Goal: Task Accomplishment & Management: Manage account settings

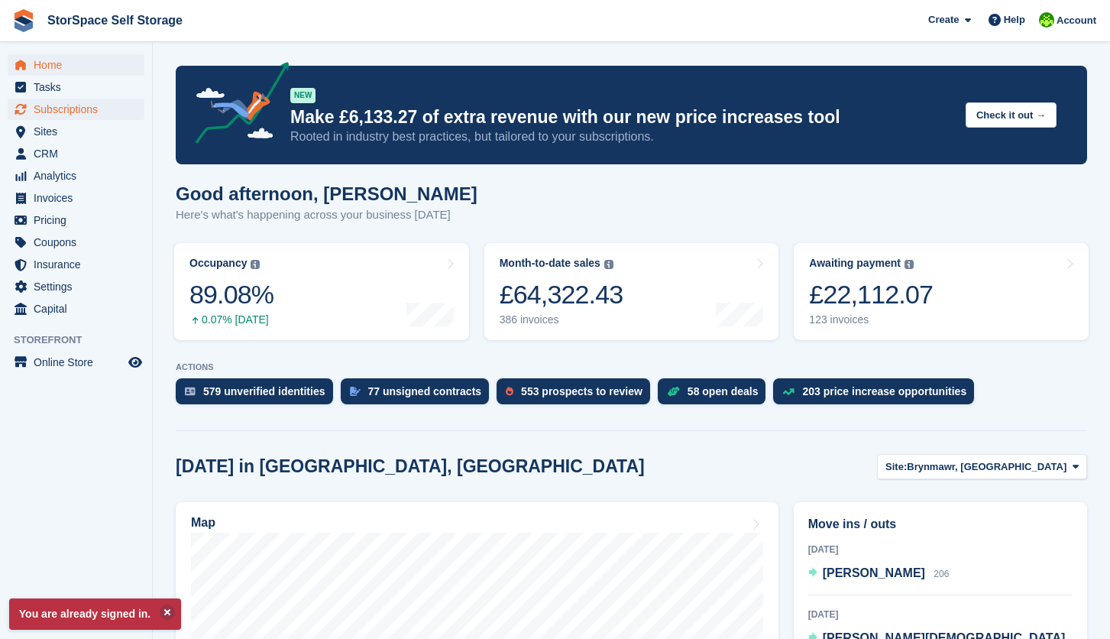
click at [83, 109] on span "Subscriptions" at bounding box center [80, 109] width 92 height 21
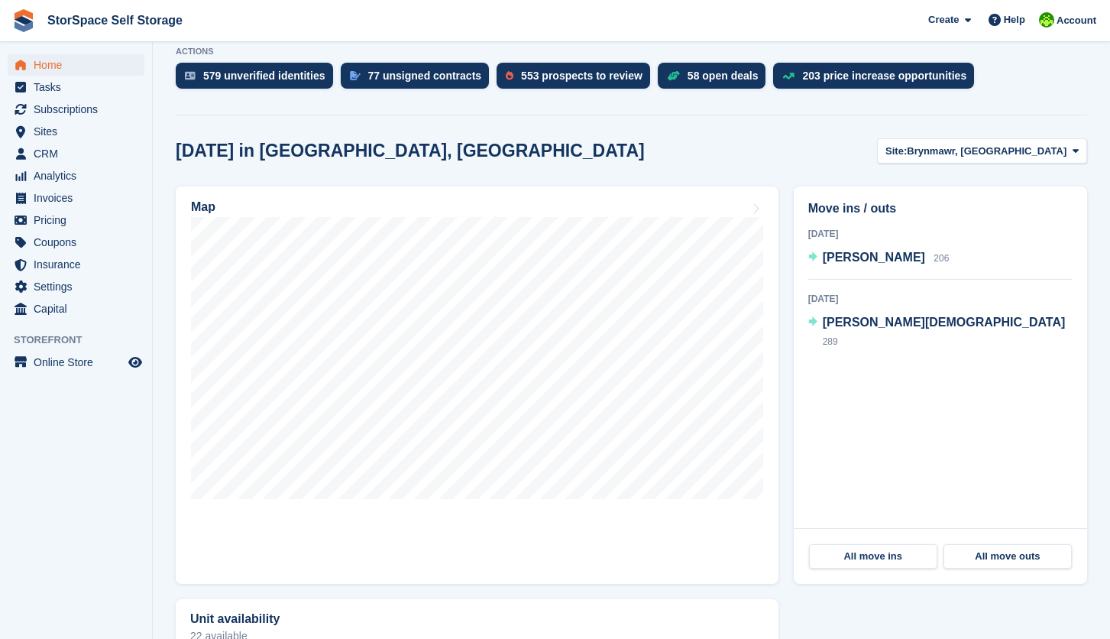
scroll to position [324, 0]
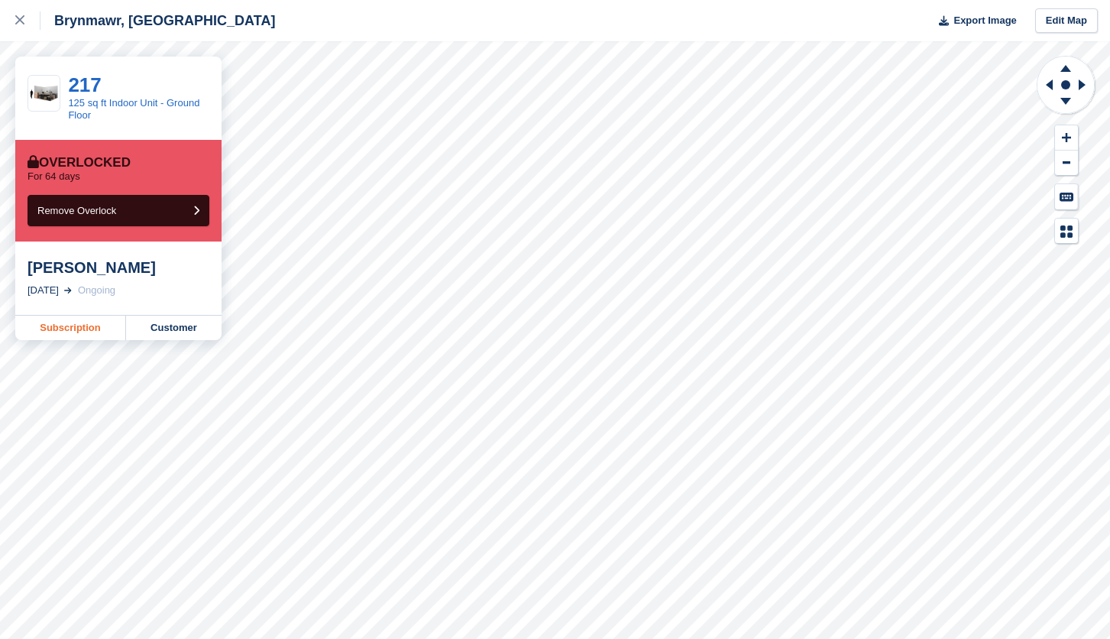
click at [72, 335] on link "Subscription" at bounding box center [70, 328] width 111 height 24
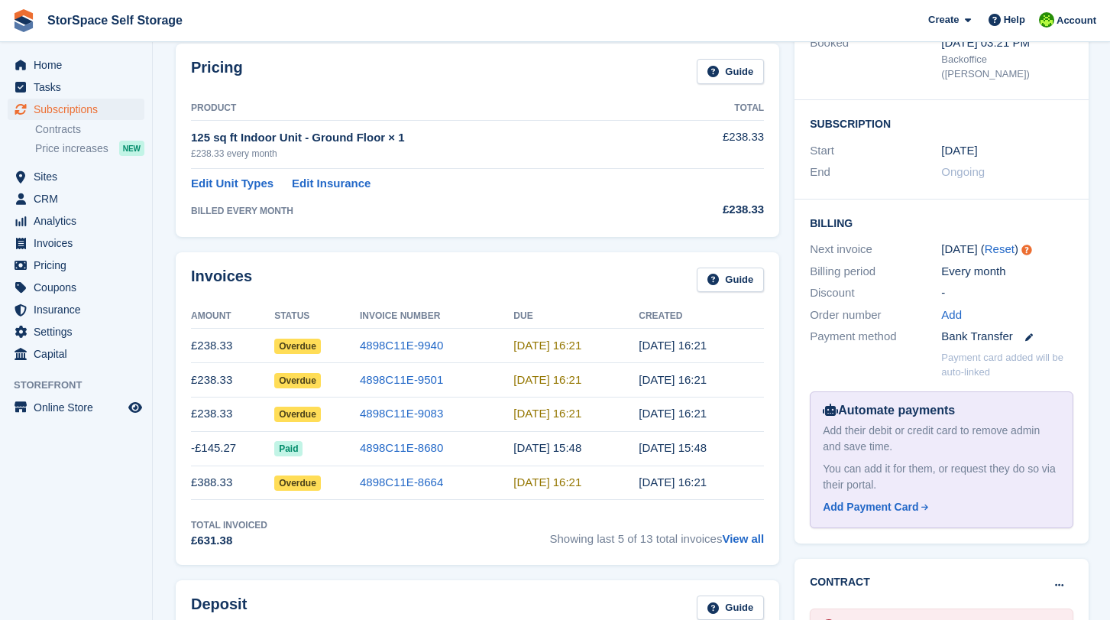
scroll to position [282, 0]
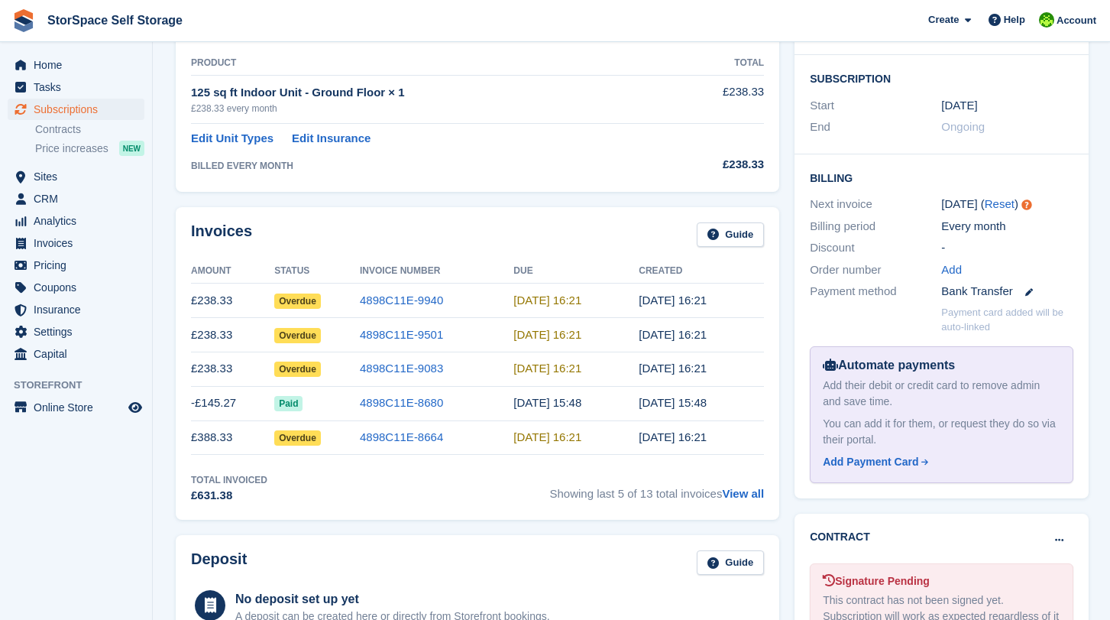
click at [741, 501] on span "Showing last 5 of 13 total invoices View all" at bounding box center [656, 488] width 215 height 31
click at [741, 495] on link "View all" at bounding box center [743, 493] width 42 height 13
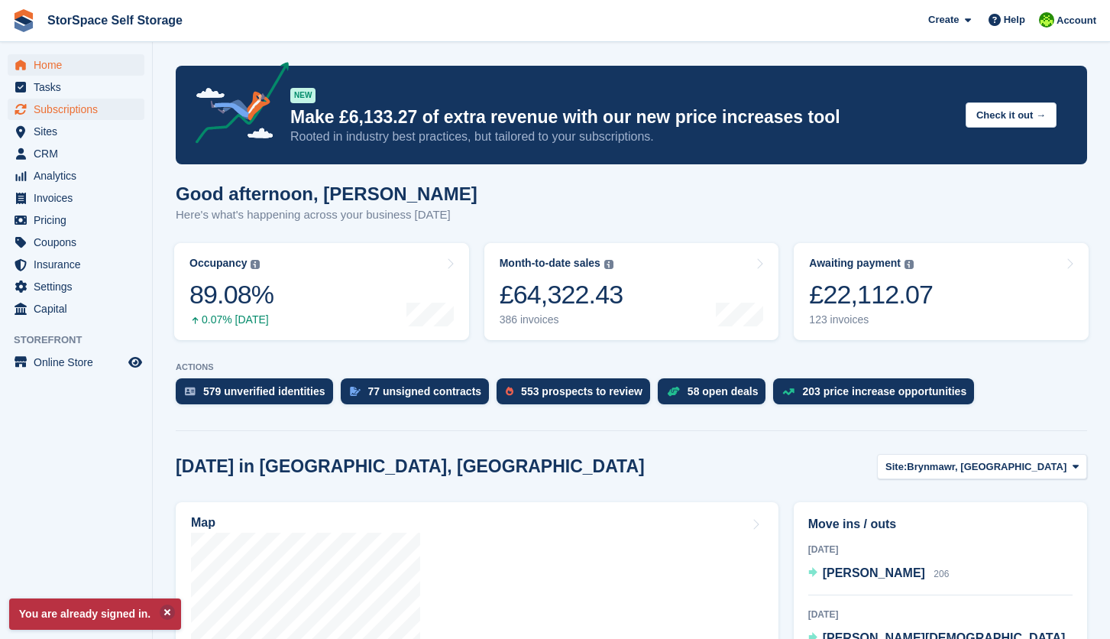
click at [85, 106] on span "Subscriptions" at bounding box center [80, 109] width 92 height 21
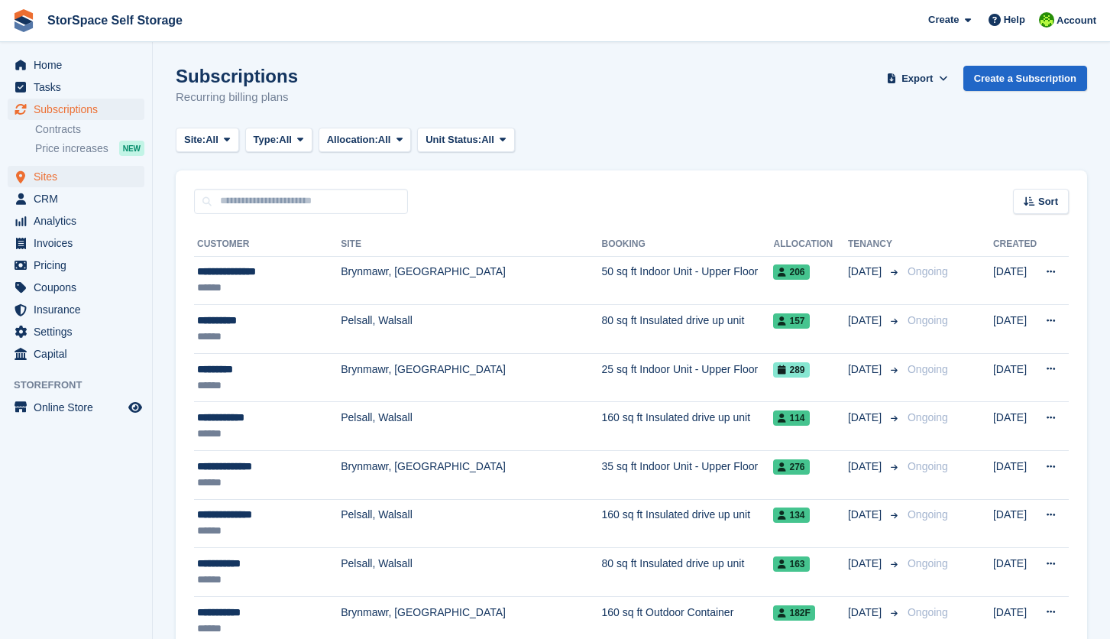
click at [82, 173] on span "Sites" at bounding box center [80, 176] width 92 height 21
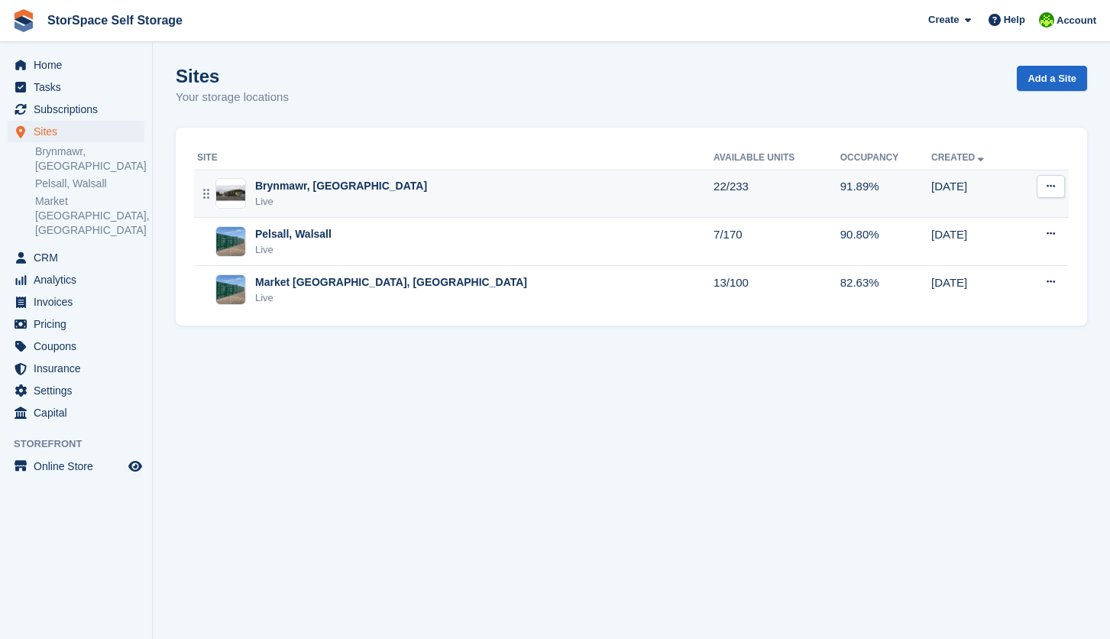
click at [370, 196] on div "Live" at bounding box center [341, 201] width 172 height 15
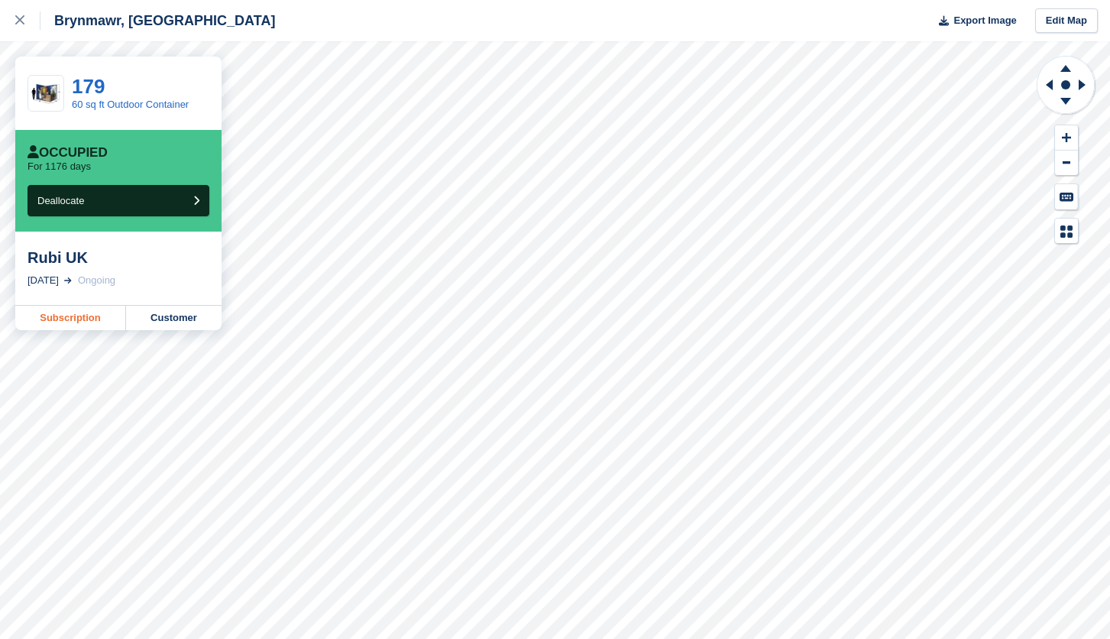
click at [73, 320] on link "Subscription" at bounding box center [70, 318] width 111 height 24
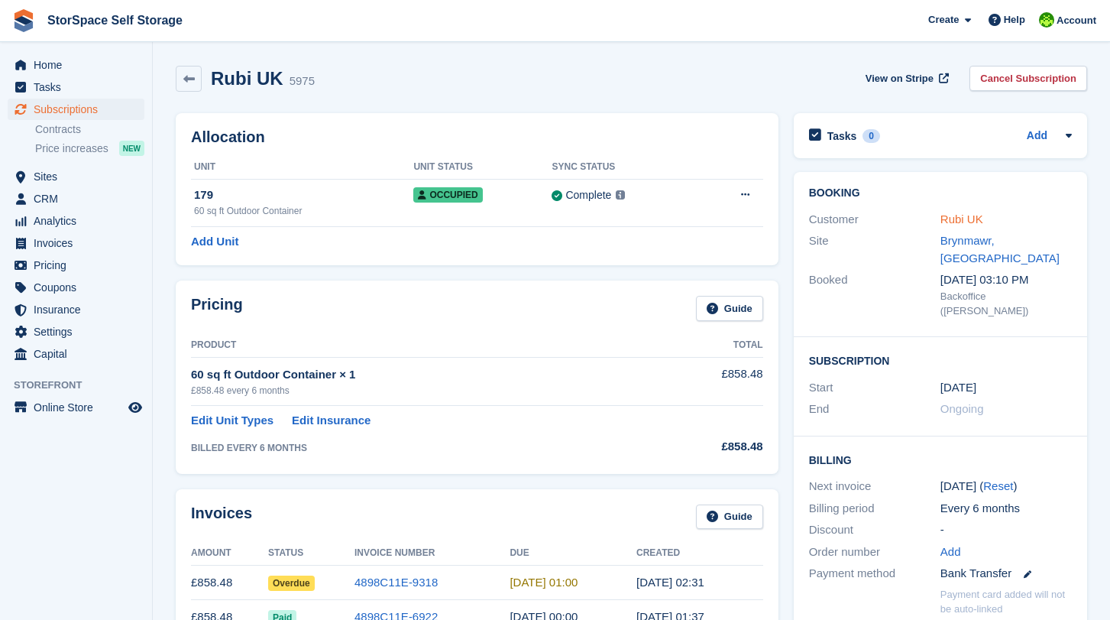
click at [954, 219] on link "Rubi UK" at bounding box center [962, 218] width 43 height 13
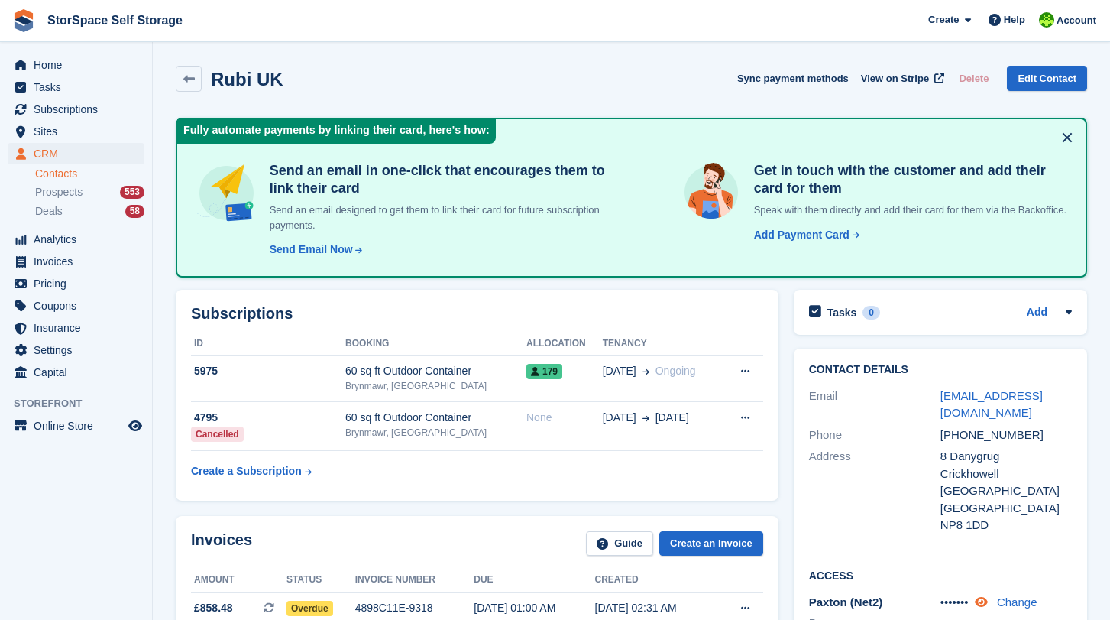
click at [986, 596] on icon at bounding box center [981, 601] width 13 height 11
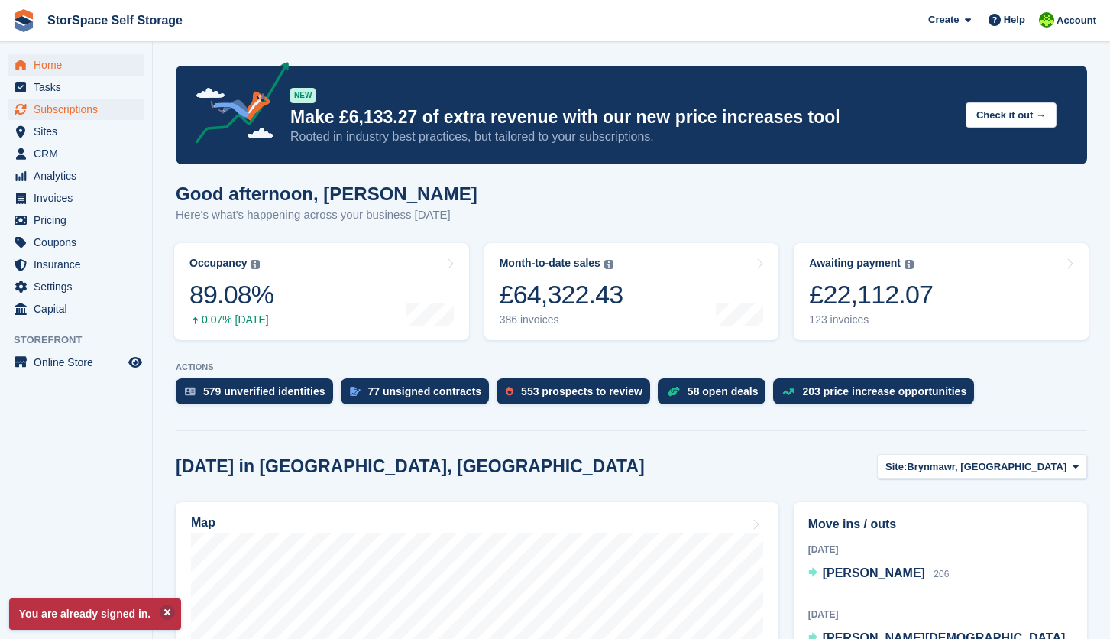
click at [65, 114] on span "Subscriptions" at bounding box center [80, 109] width 92 height 21
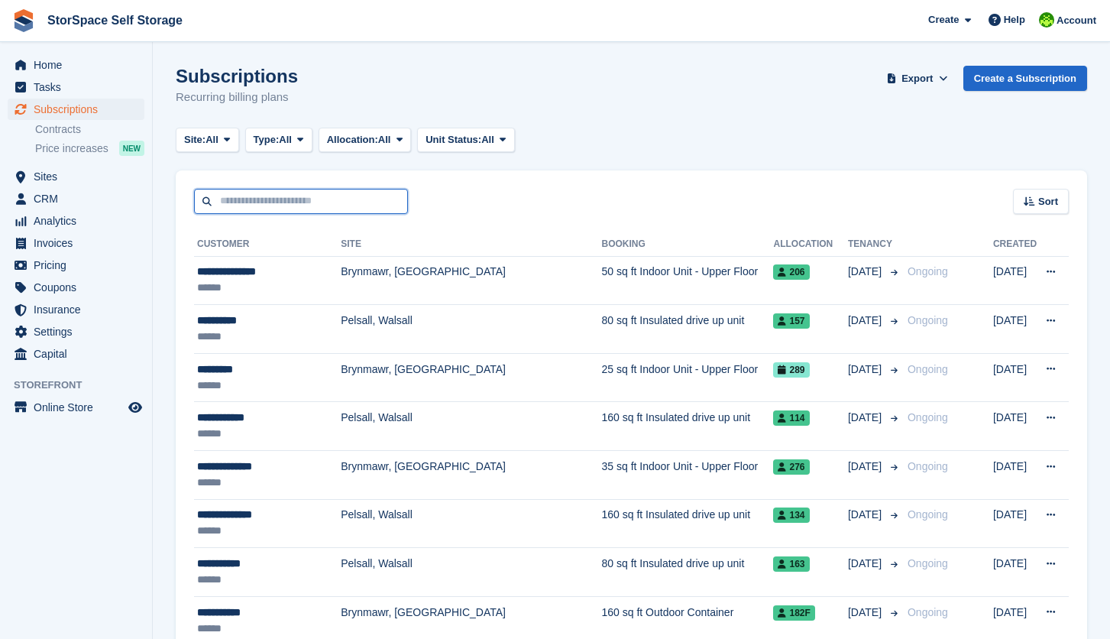
click at [254, 209] on input "text" at bounding box center [301, 201] width 214 height 25
type input "*****"
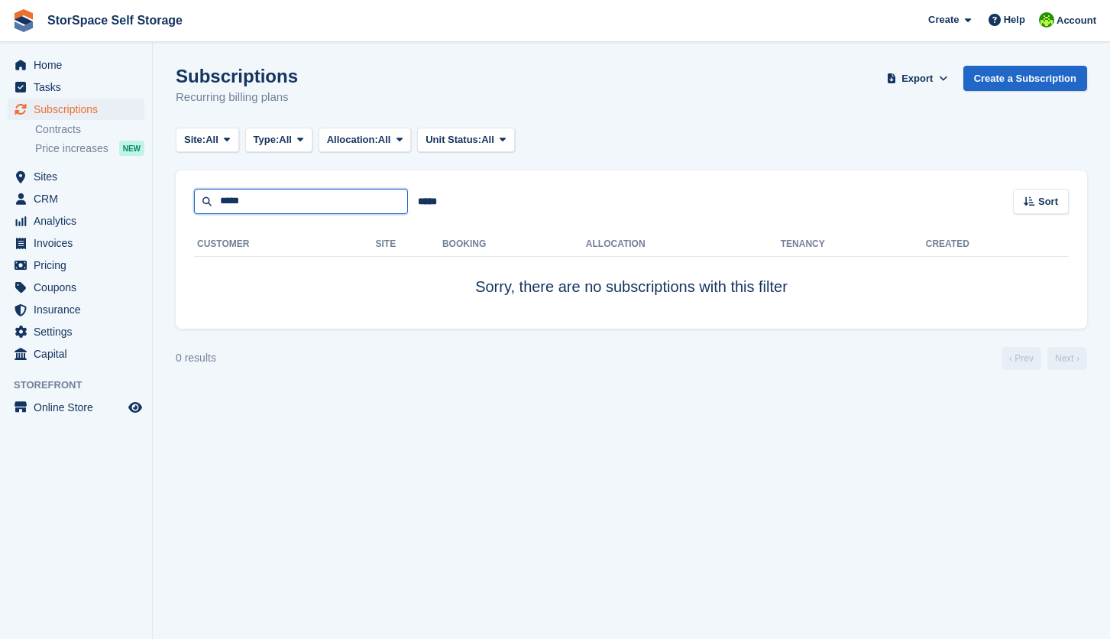
click at [286, 196] on input "*****" at bounding box center [301, 201] width 214 height 25
type input "***"
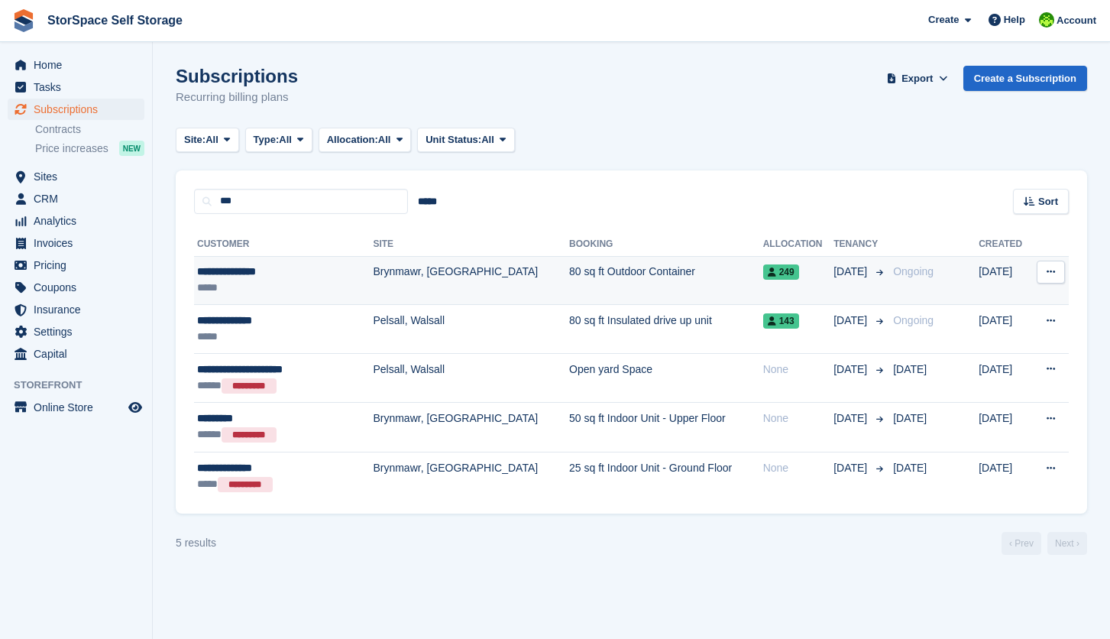
click at [248, 287] on div "*****" at bounding box center [270, 288] width 147 height 16
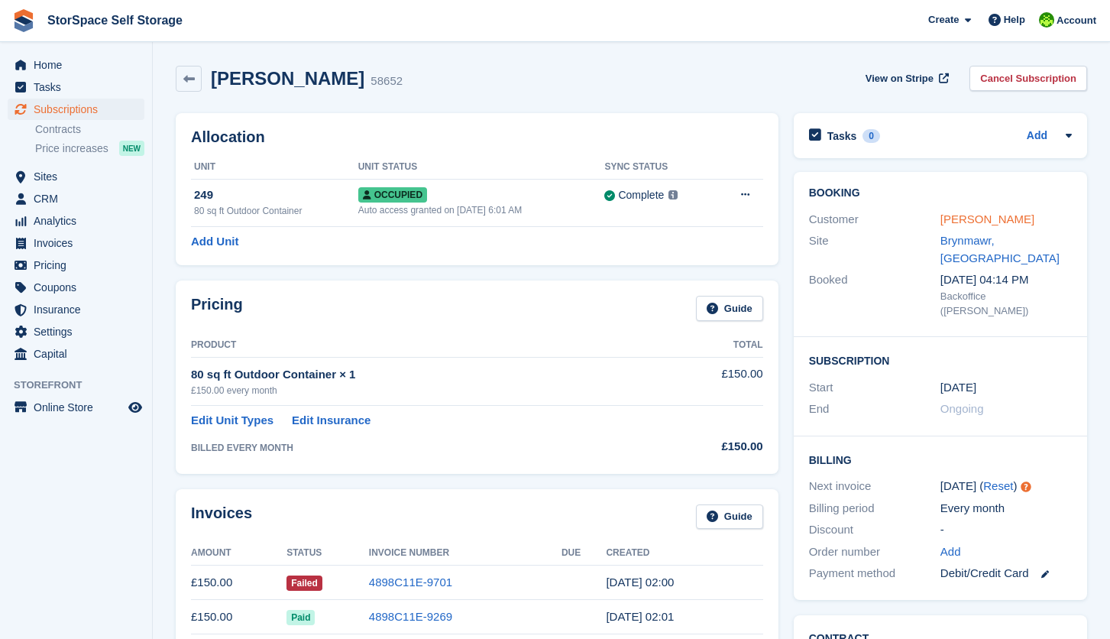
click at [964, 215] on link "[PERSON_NAME]" at bounding box center [988, 218] width 94 height 13
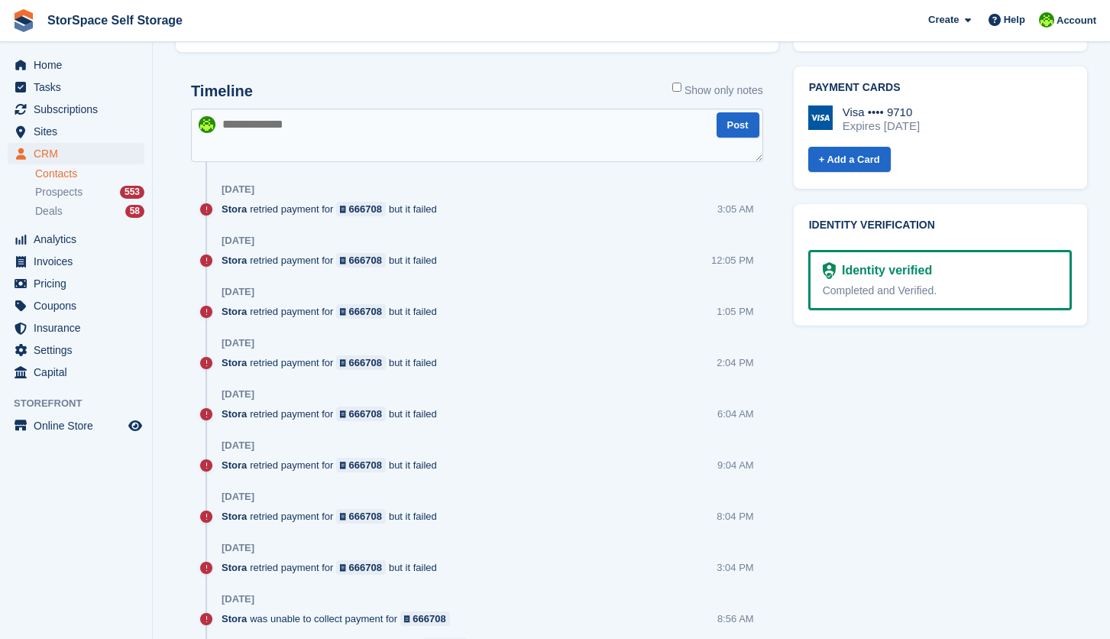
scroll to position [548, 0]
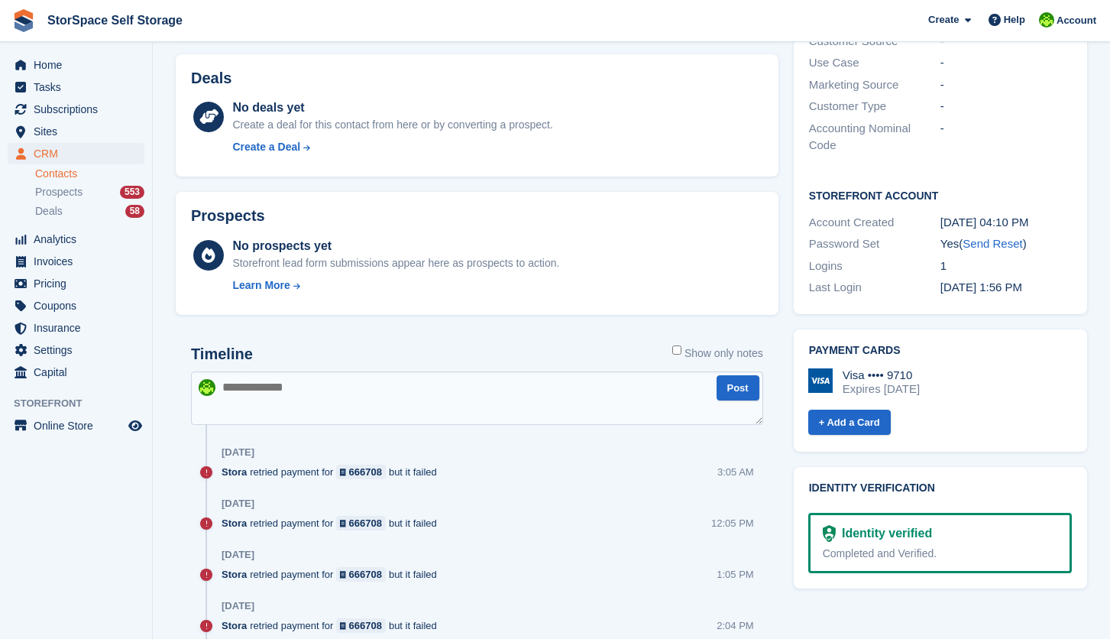
click at [407, 397] on textarea at bounding box center [477, 397] width 572 height 53
type textarea "*"
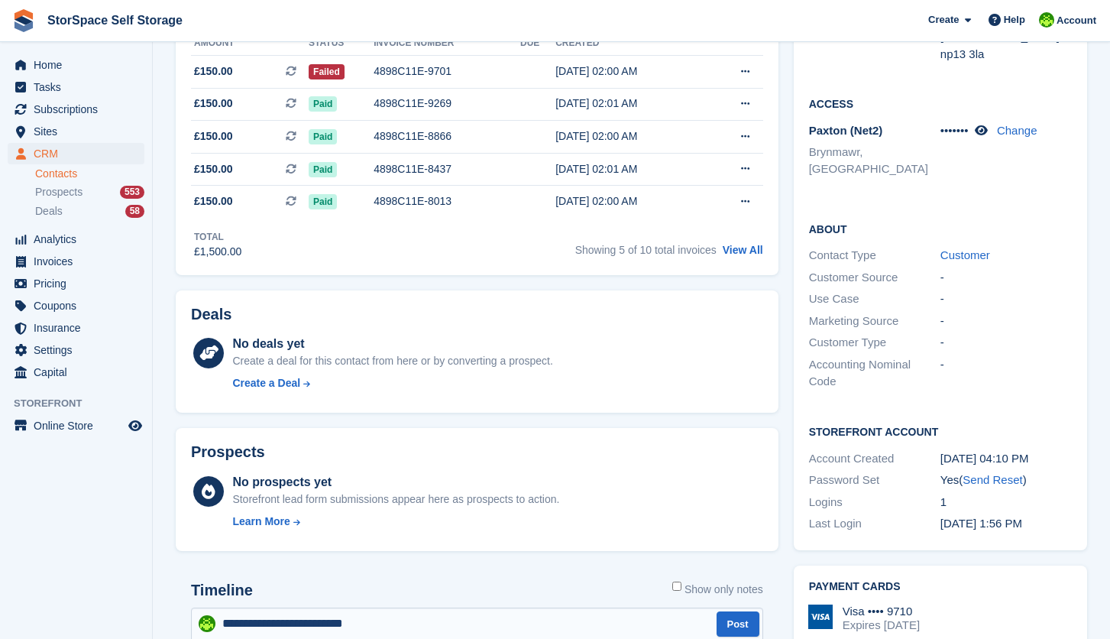
scroll to position [569, 0]
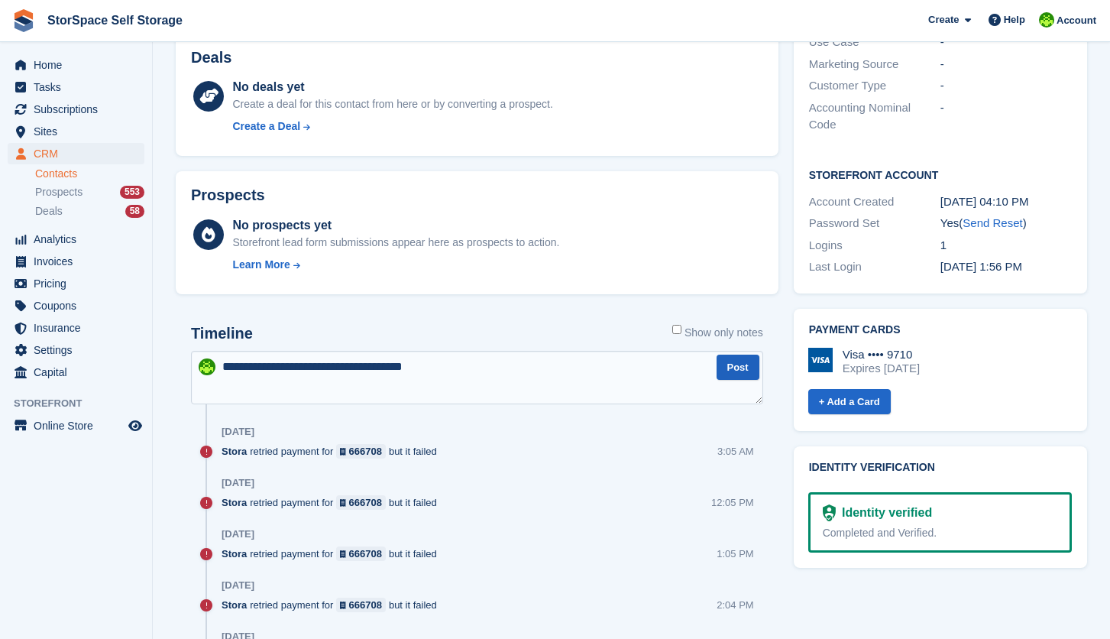
type textarea "**********"
click at [735, 370] on button "Post" at bounding box center [738, 367] width 43 height 25
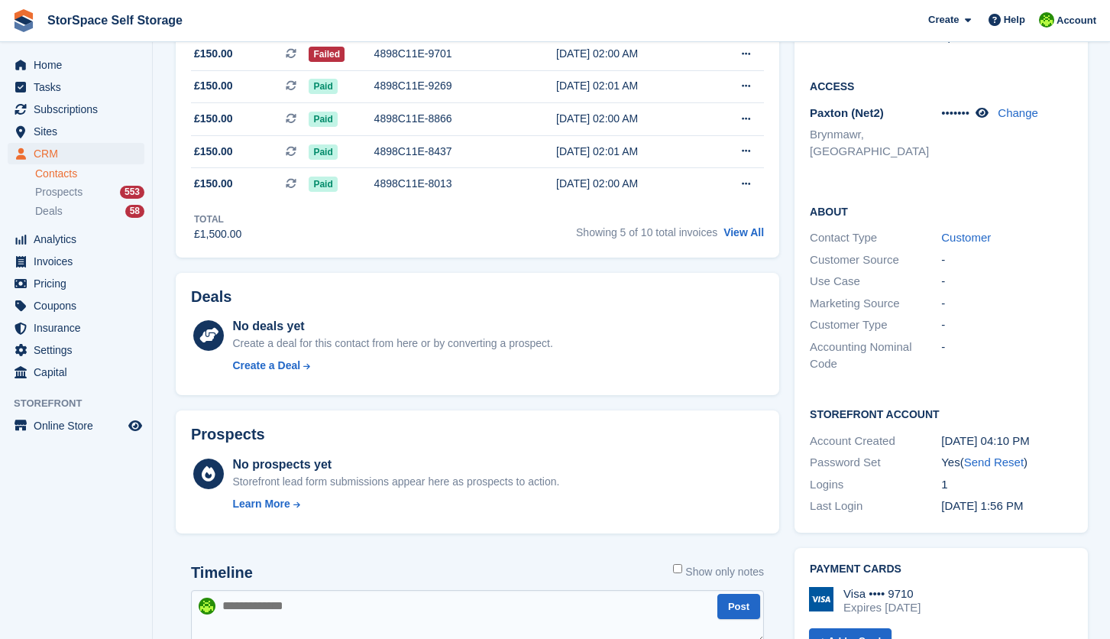
scroll to position [0, 0]
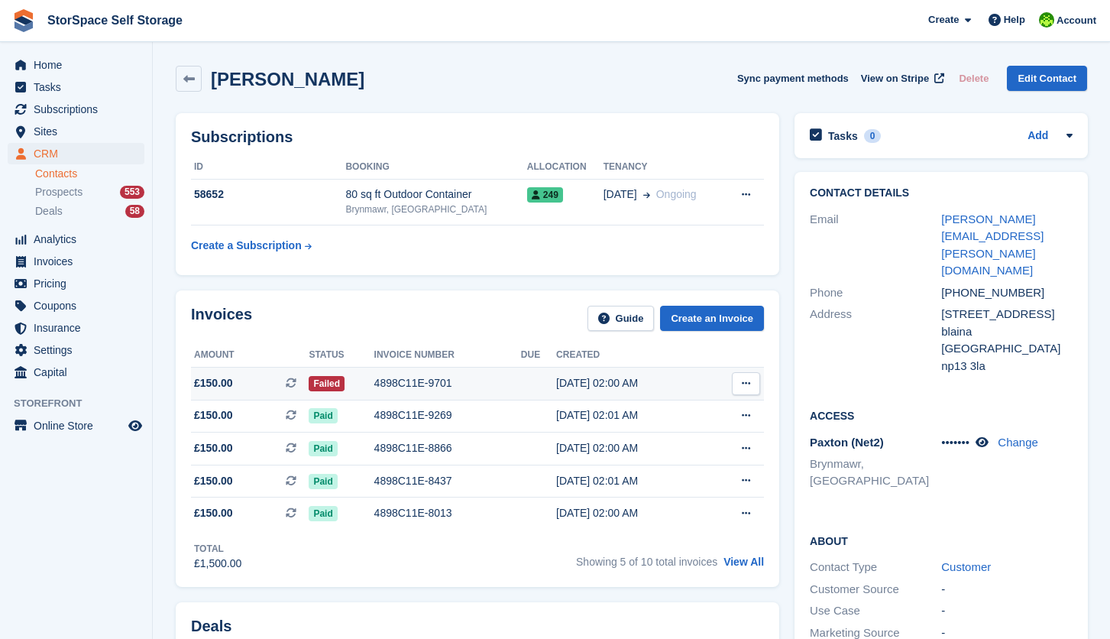
click at [413, 384] on div "4898C11E-9701" at bounding box center [447, 383] width 147 height 16
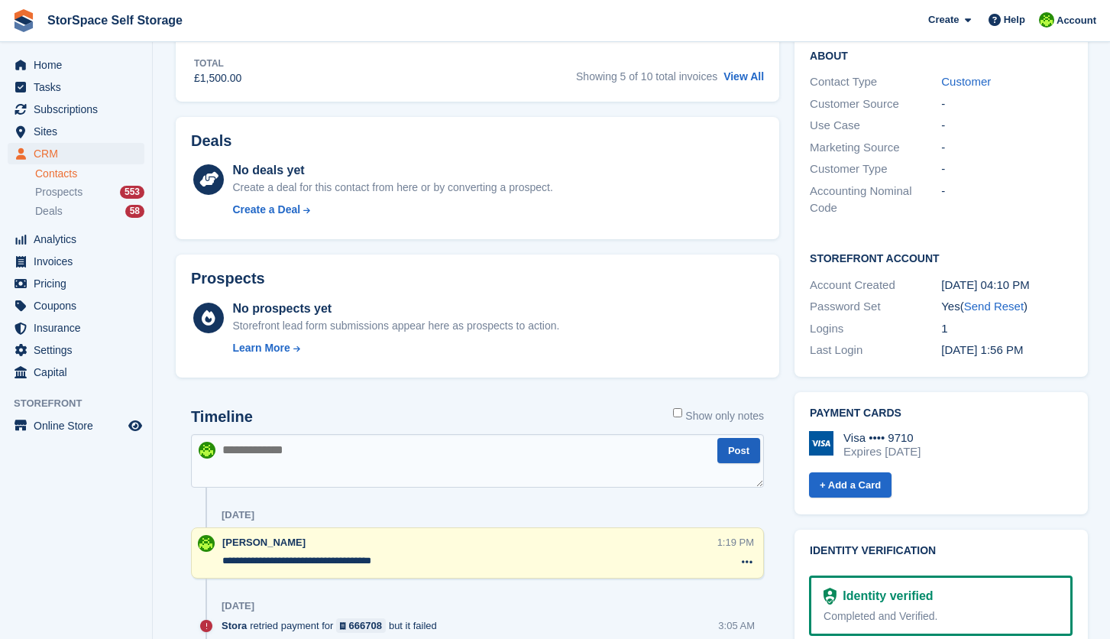
scroll to position [372, 0]
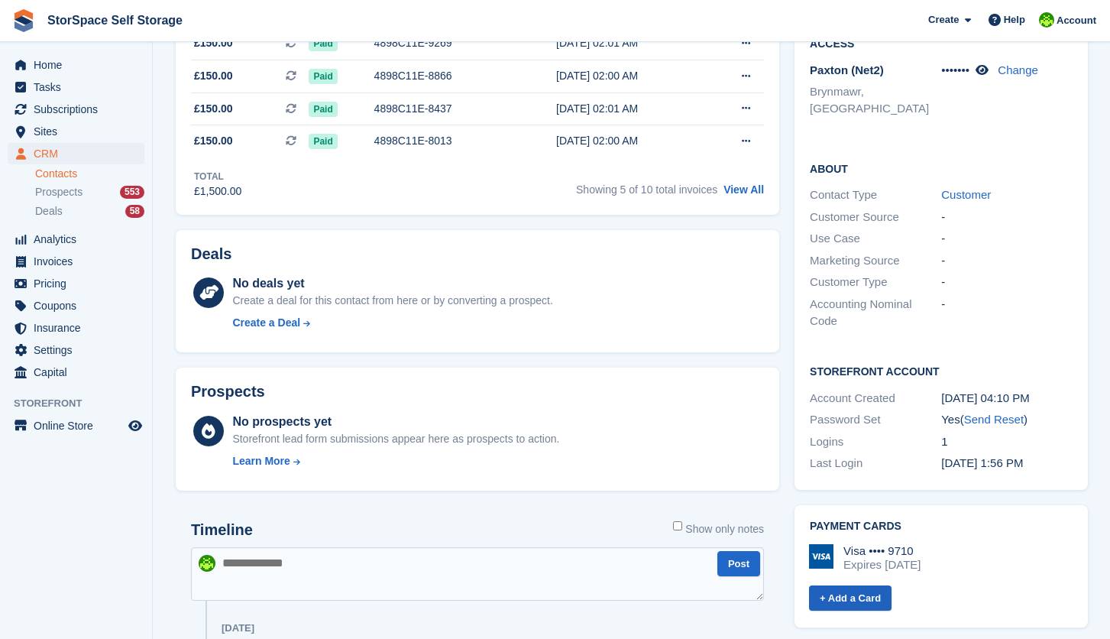
click at [857, 585] on link "+ Add a Card" at bounding box center [850, 597] width 83 height 25
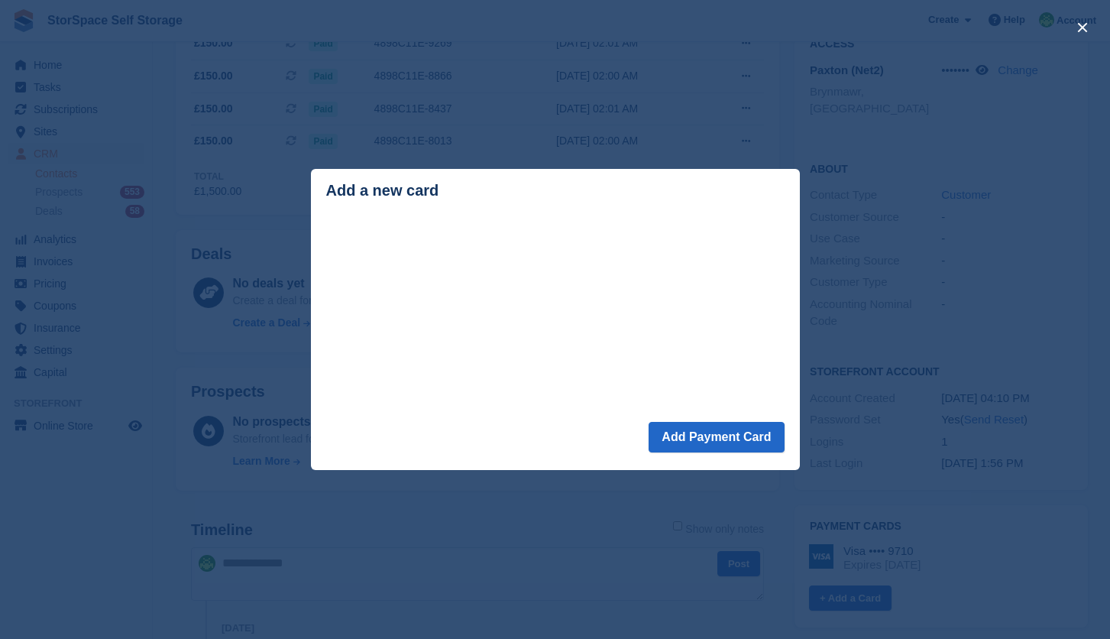
click at [564, 187] on div "Add a new card" at bounding box center [555, 191] width 459 height 18
click at [787, 190] on header "Add a new card" at bounding box center [555, 193] width 489 height 49
click at [1081, 30] on button "close" at bounding box center [1083, 27] width 24 height 24
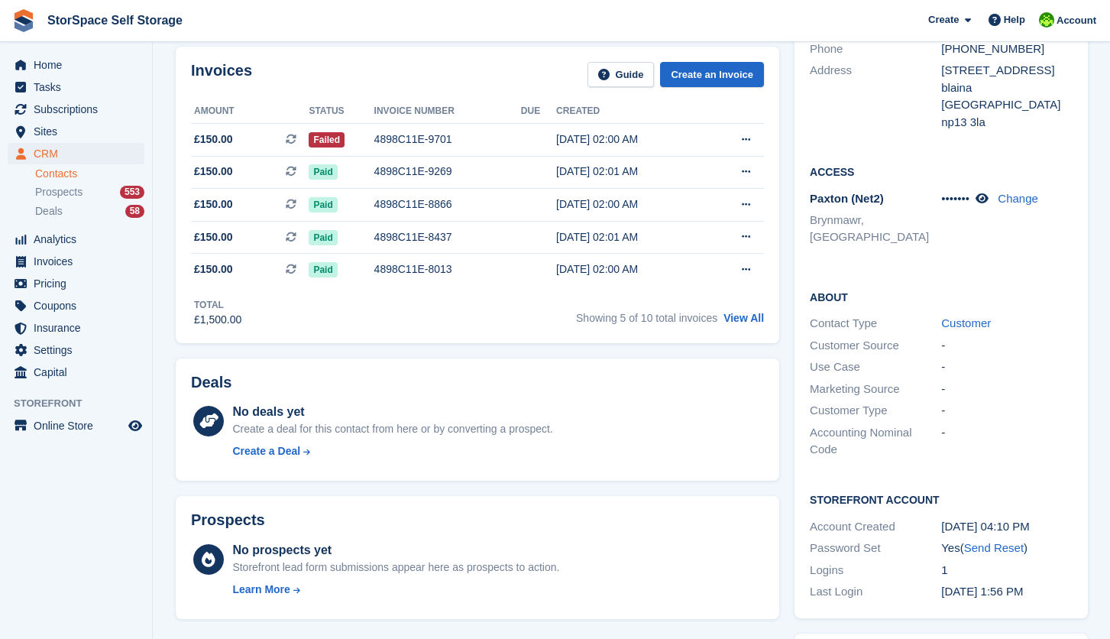
scroll to position [449, 0]
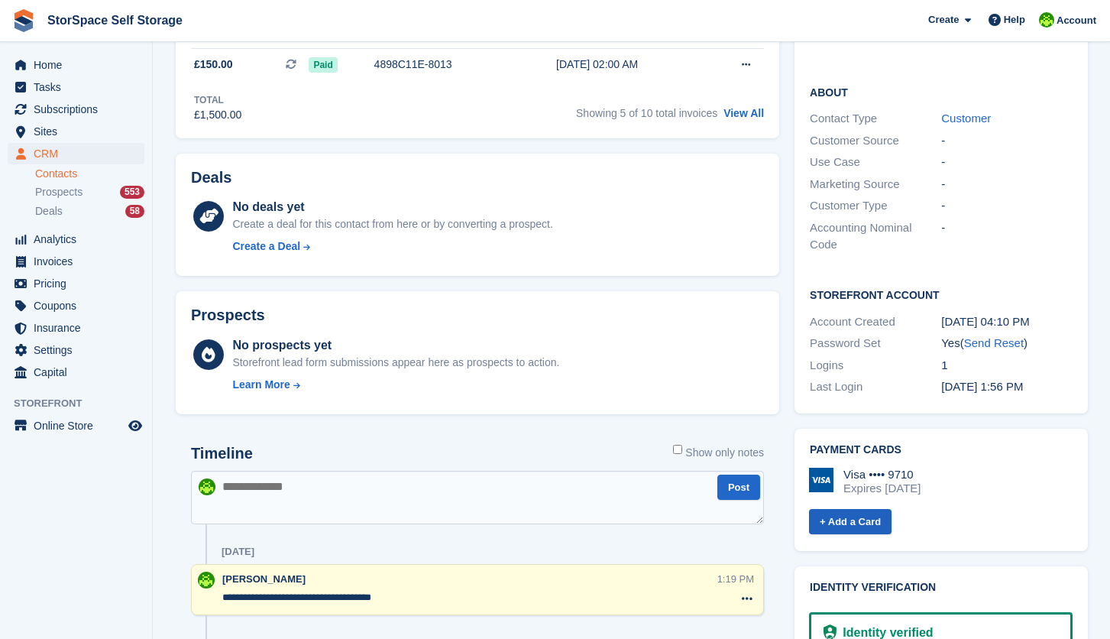
click at [864, 509] on link "+ Add a Card" at bounding box center [850, 521] width 83 height 25
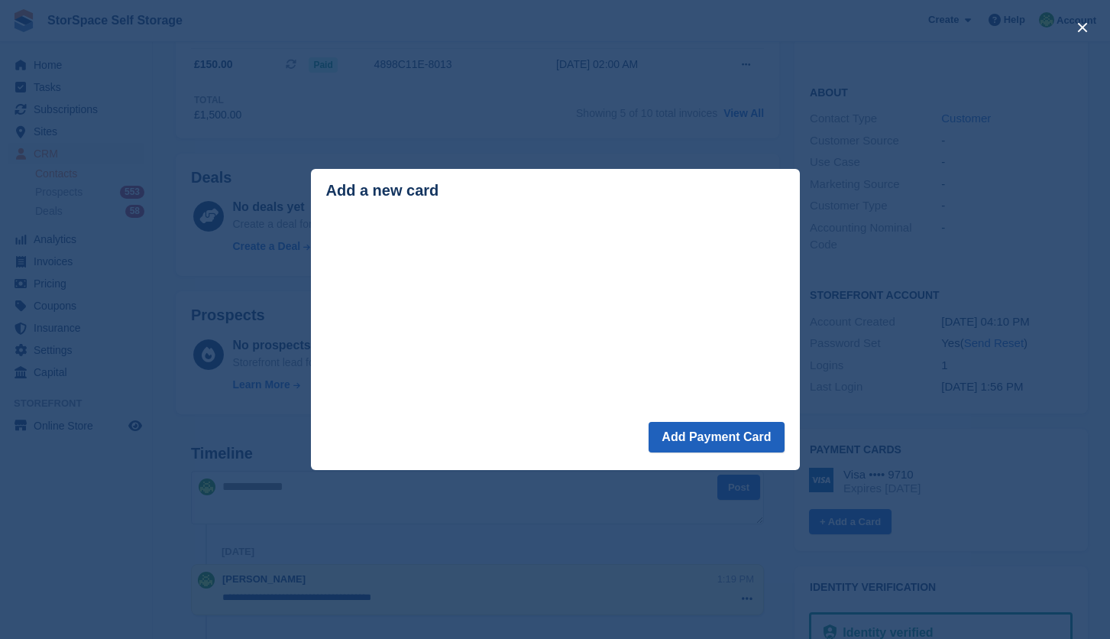
click at [680, 442] on button "Add Payment Card" at bounding box center [716, 437] width 135 height 31
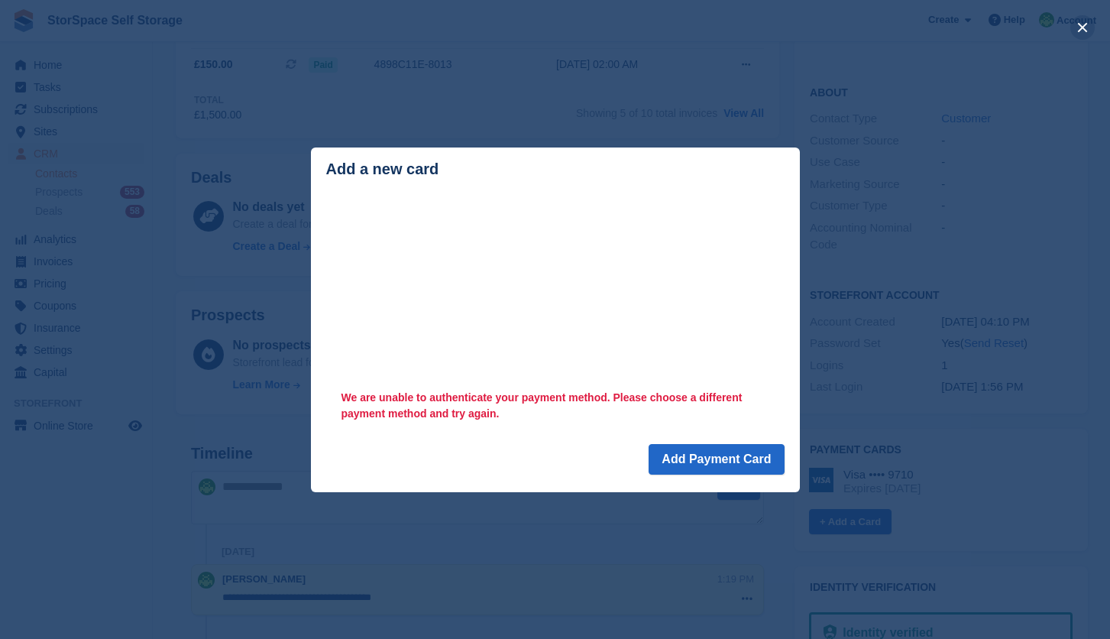
click at [1088, 34] on button "close" at bounding box center [1083, 27] width 24 height 24
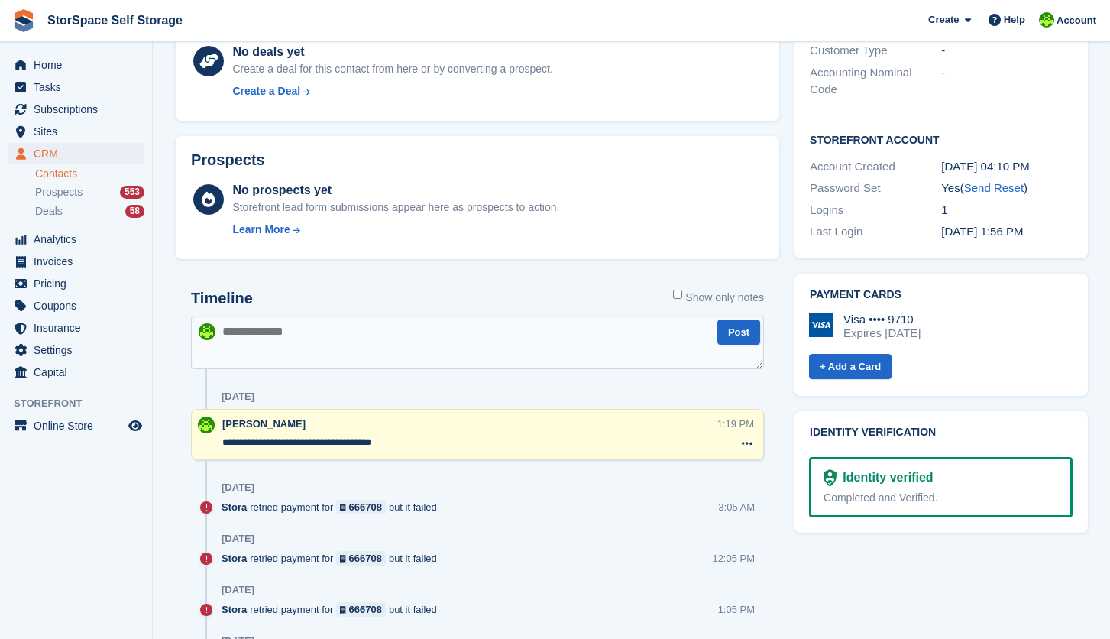
scroll to position [0, 0]
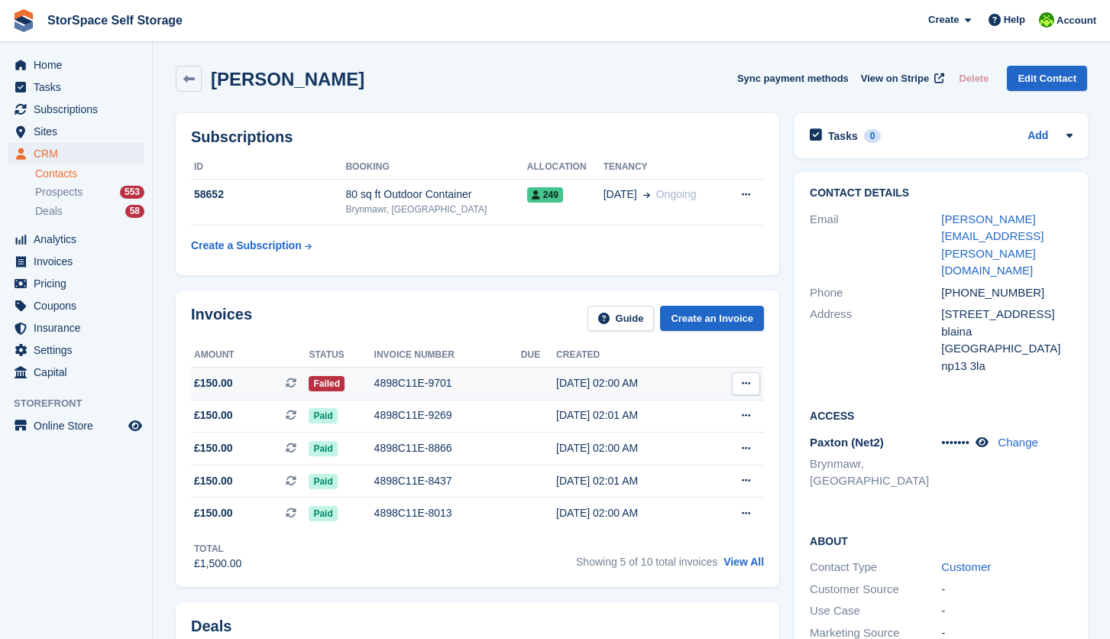
drag, startPoint x: 411, startPoint y: 384, endPoint x: 407, endPoint y: 376, distance: 9.2
click at [411, 387] on div "4898C11E-9701" at bounding box center [447, 383] width 147 height 16
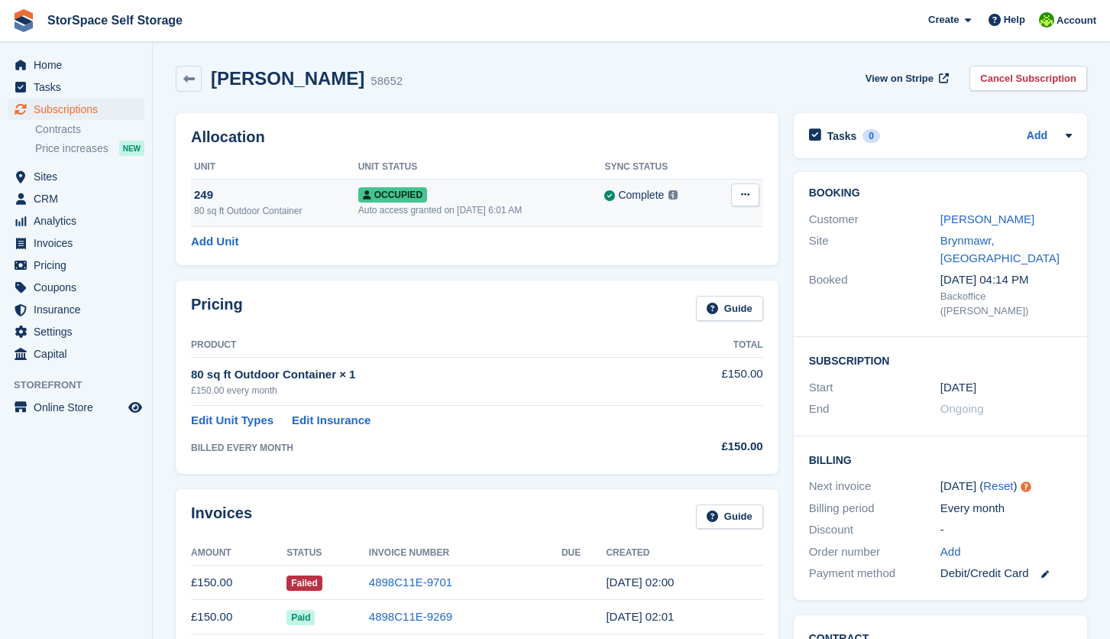
click at [235, 199] on div "249" at bounding box center [276, 195] width 164 height 18
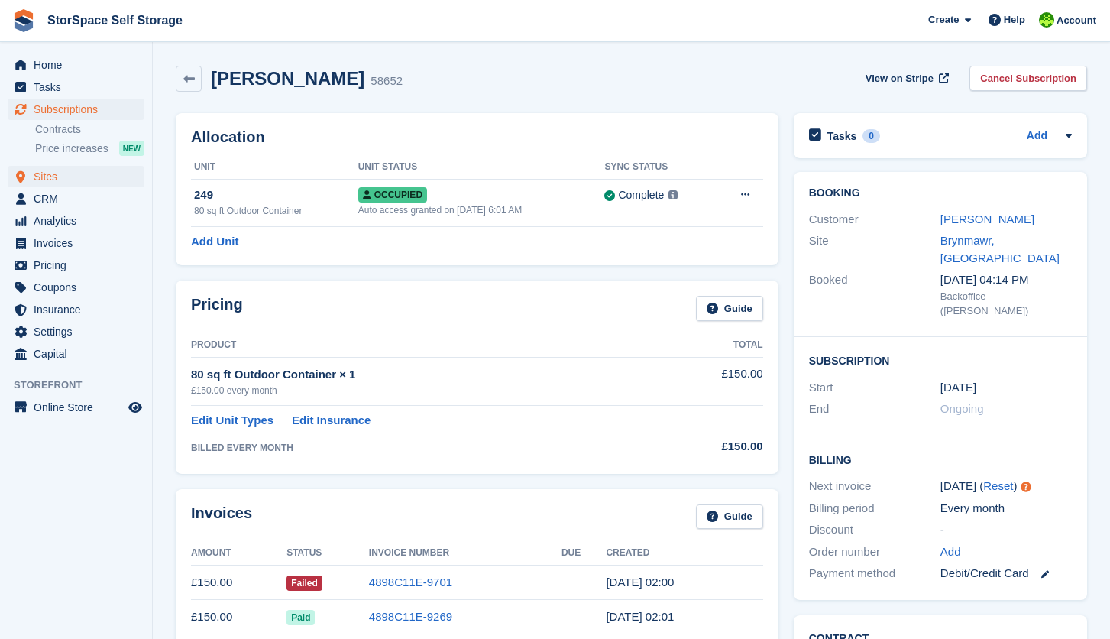
click at [58, 183] on span "Sites" at bounding box center [80, 176] width 92 height 21
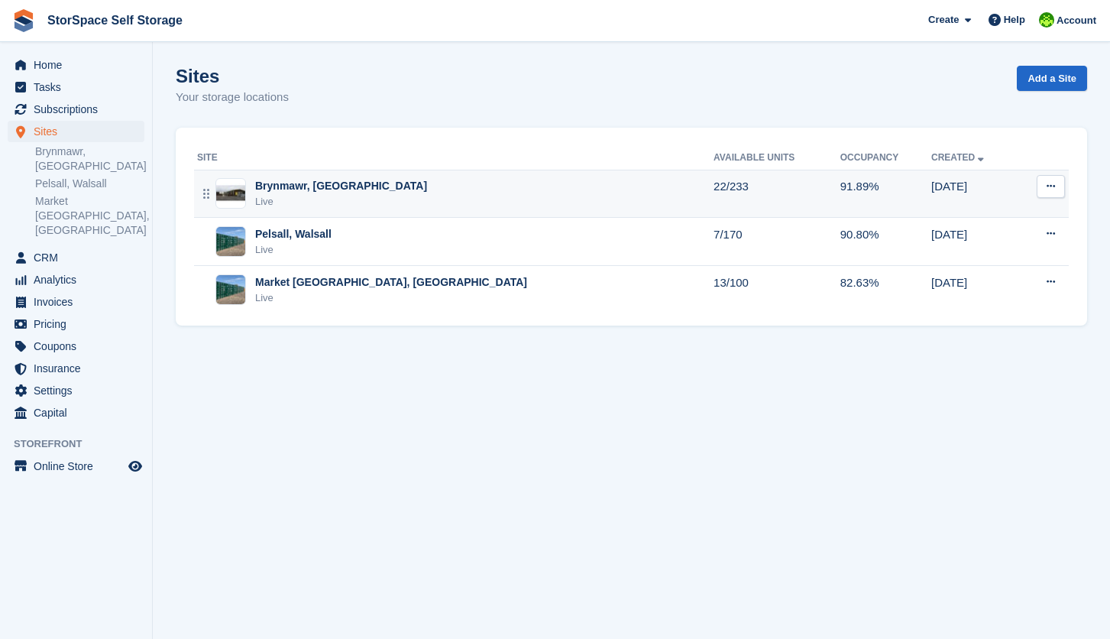
click at [340, 199] on div "Live" at bounding box center [341, 201] width 172 height 15
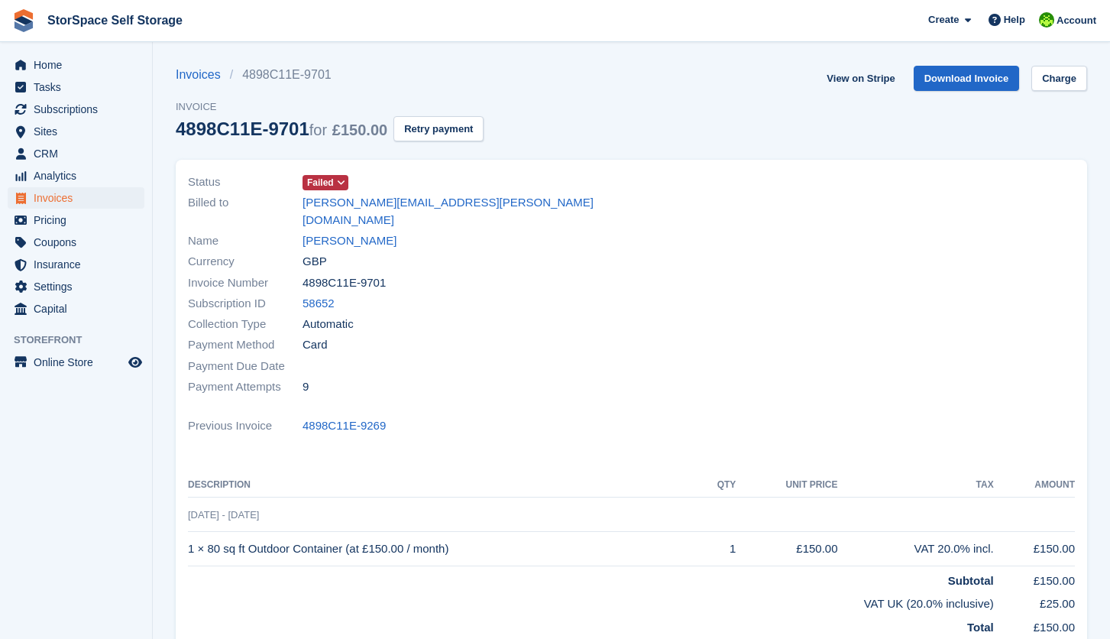
click at [345, 182] on icon at bounding box center [341, 182] width 8 height 9
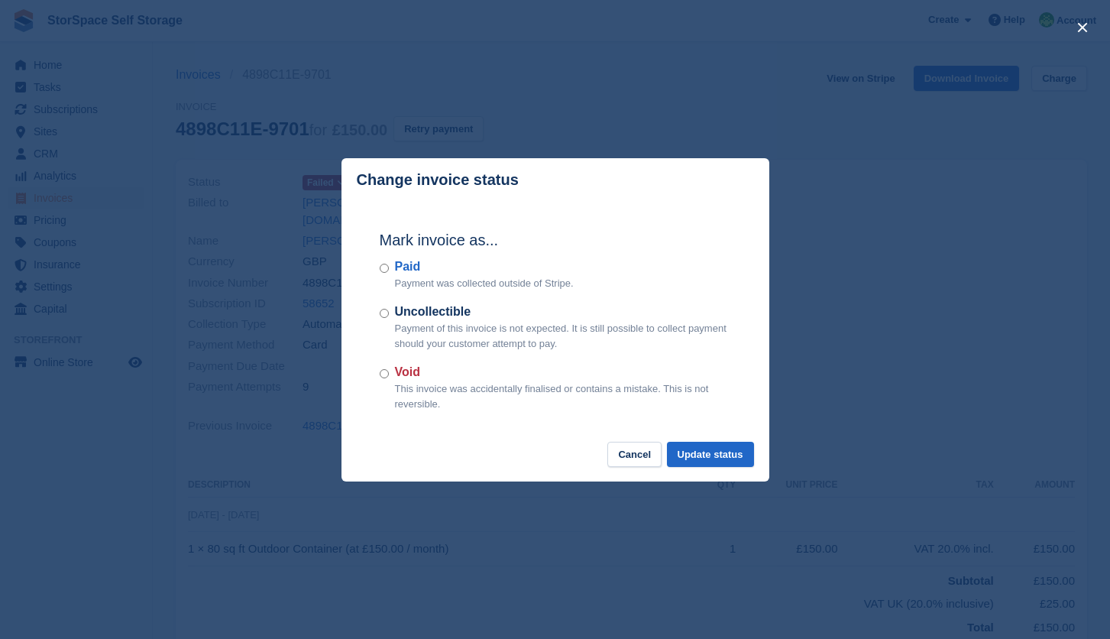
click at [389, 271] on div "Paid Payment was collected outside of Stripe." at bounding box center [556, 275] width 352 height 34
click at [722, 464] on button "Update status" at bounding box center [710, 454] width 87 height 25
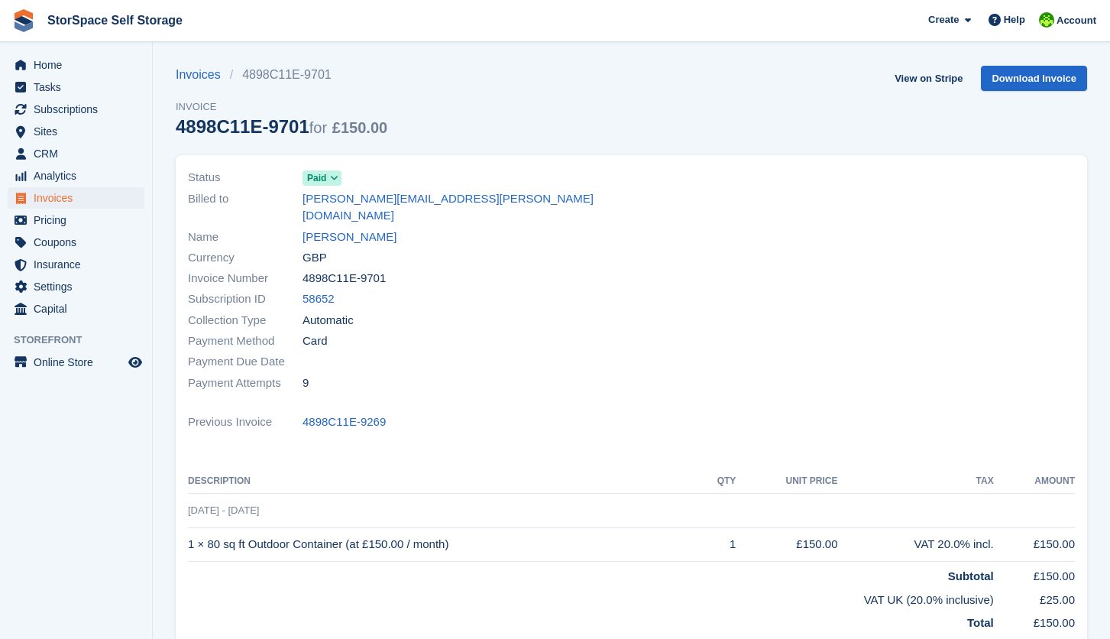
click at [510, 289] on div "Subscription ID 58652" at bounding box center [405, 299] width 435 height 21
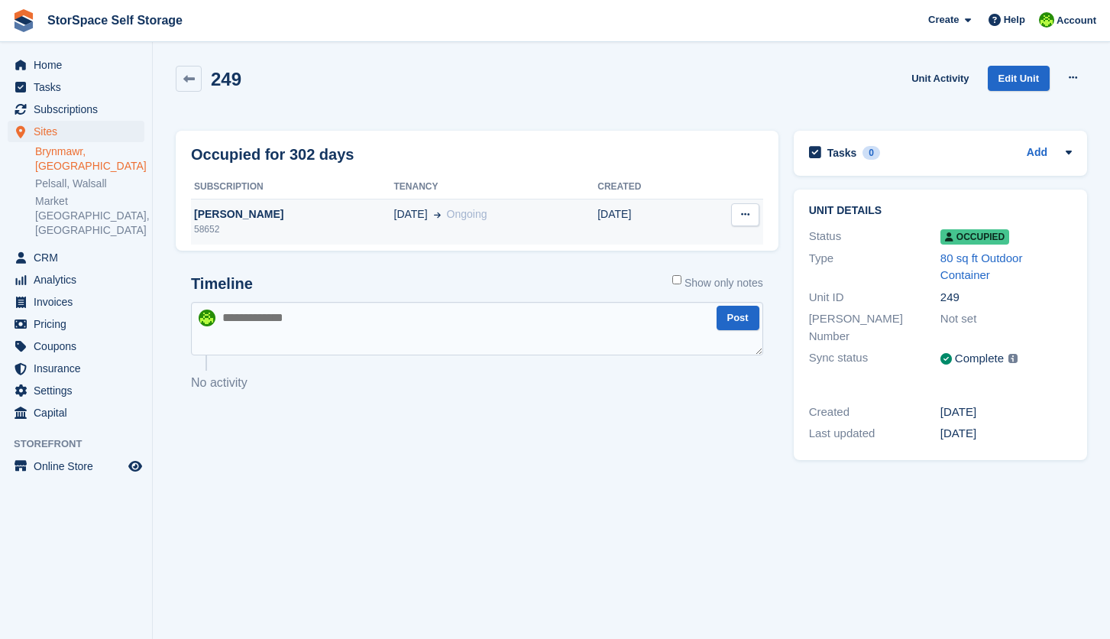
click at [248, 236] on div "58652" at bounding box center [292, 229] width 203 height 14
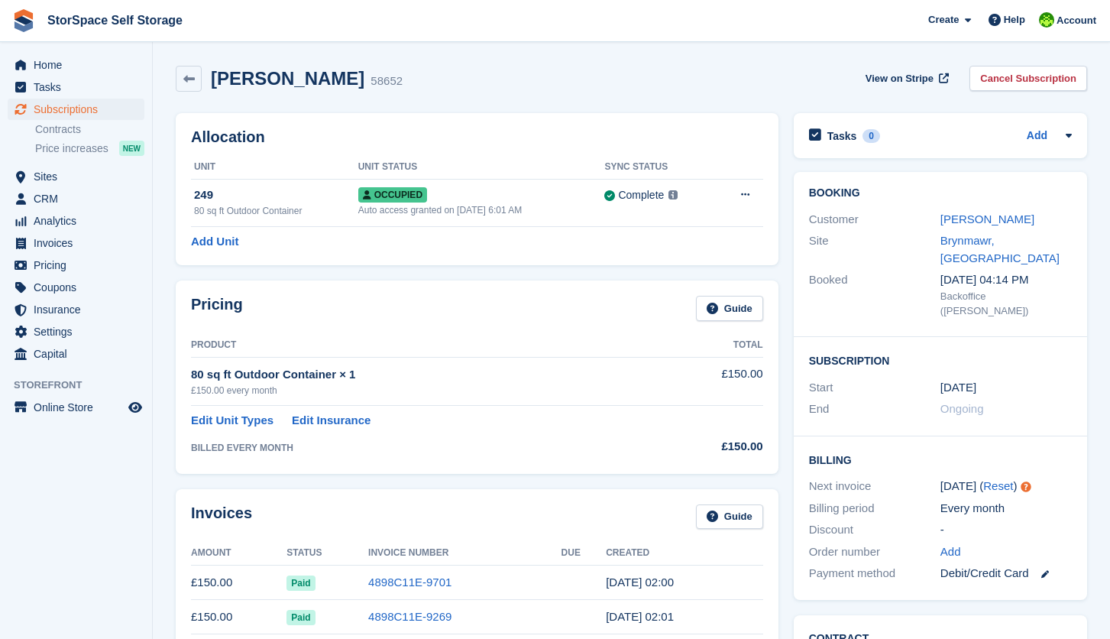
scroll to position [183, 0]
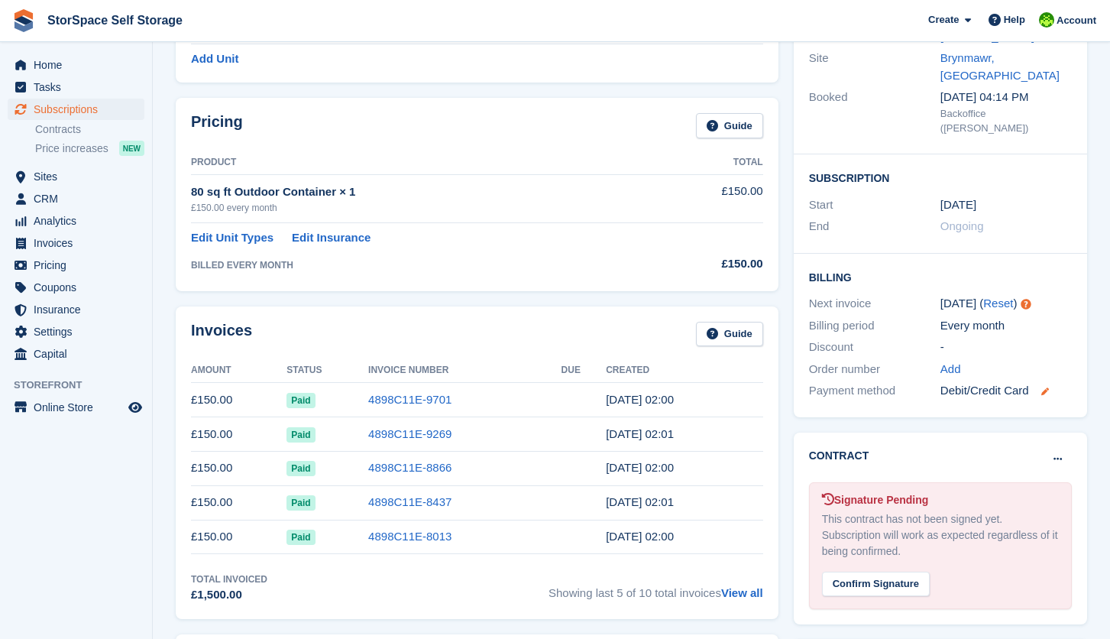
click at [1048, 387] on icon at bounding box center [1046, 391] width 8 height 8
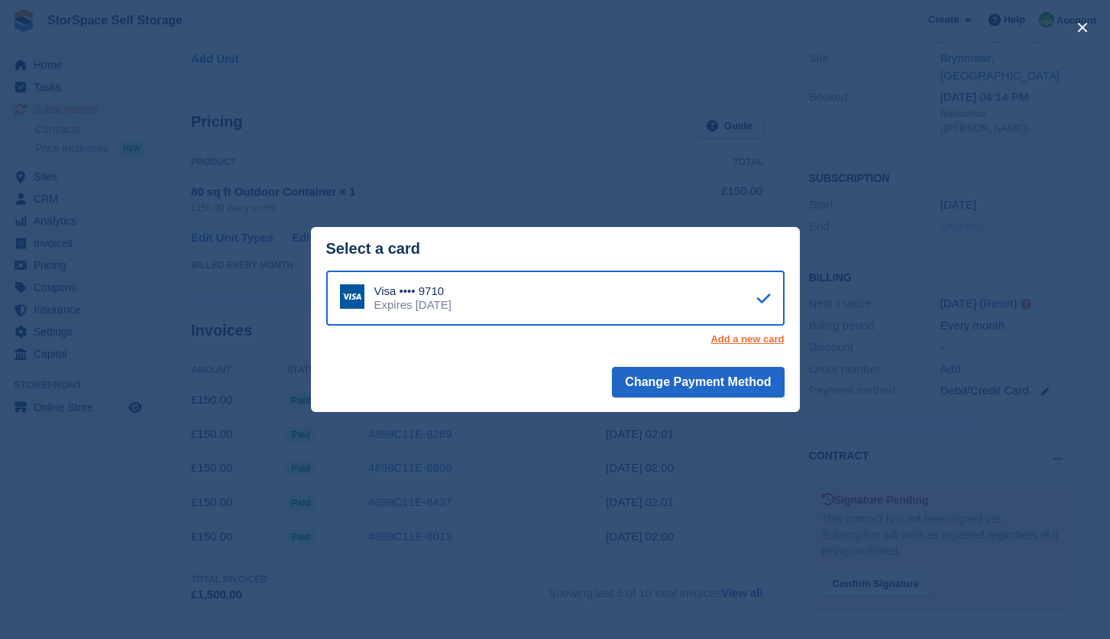
click at [759, 343] on link "Add a new card" at bounding box center [747, 339] width 73 height 12
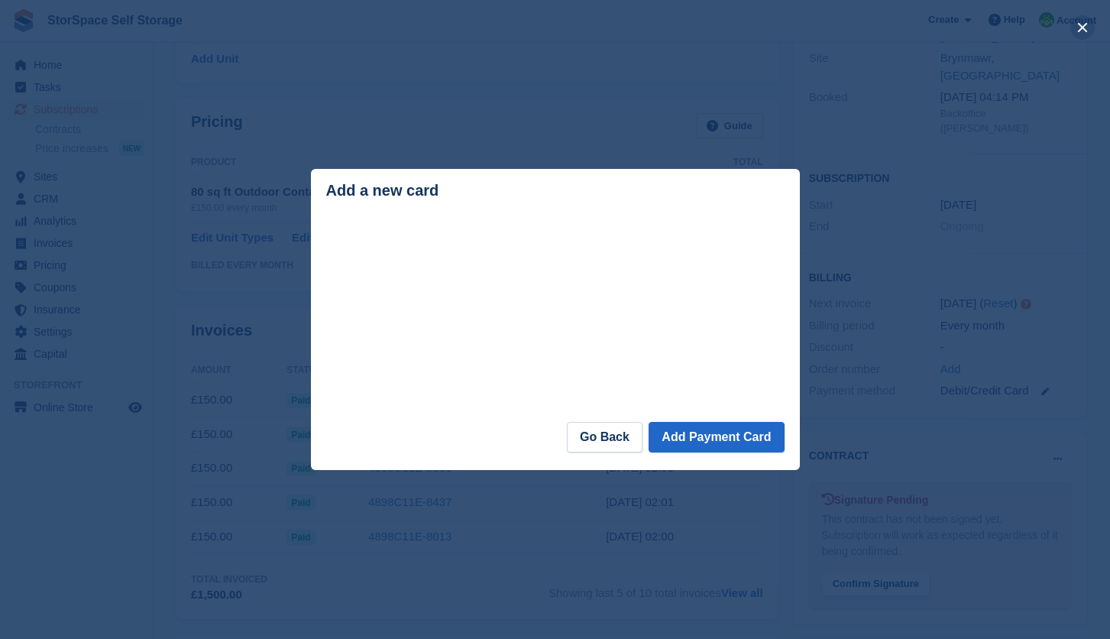
click at [1083, 28] on button "close" at bounding box center [1083, 27] width 24 height 24
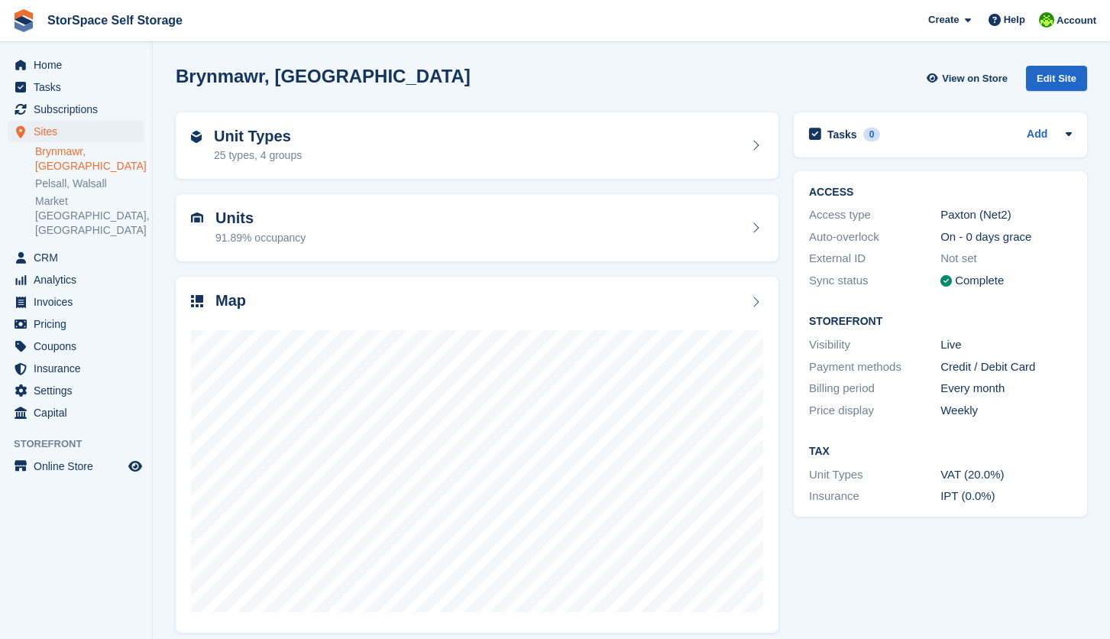
scroll to position [12, 0]
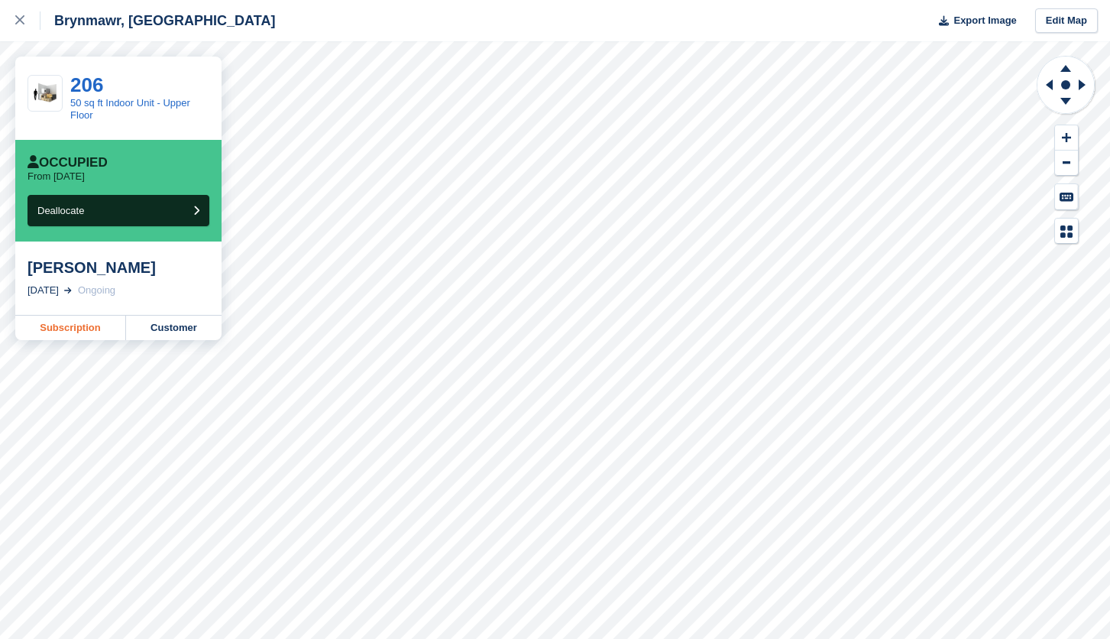
click at [80, 324] on link "Subscription" at bounding box center [70, 328] width 111 height 24
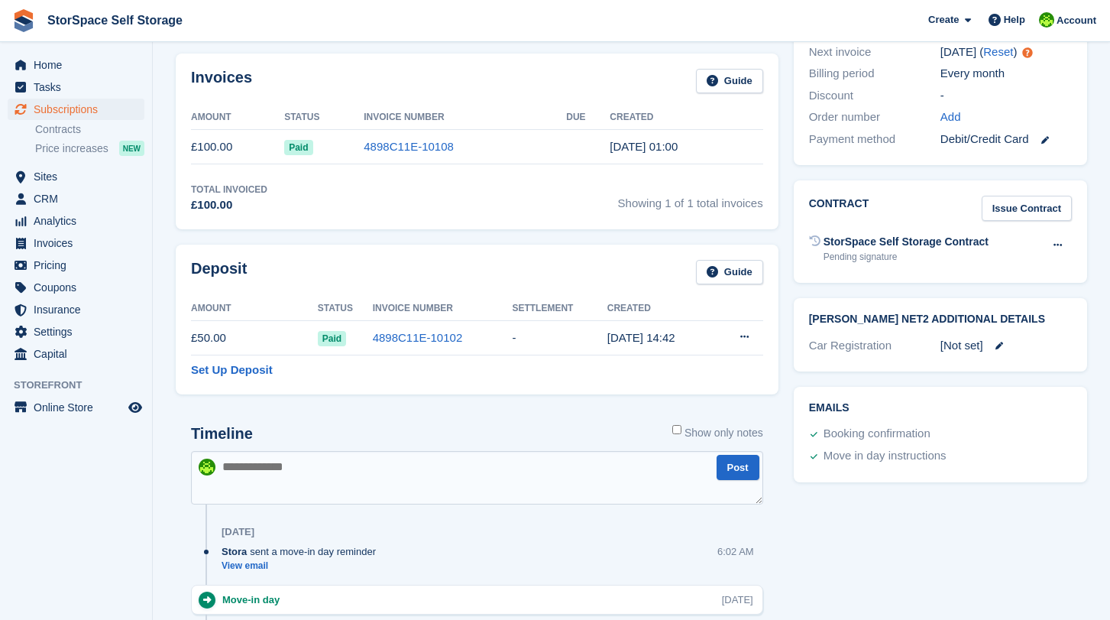
scroll to position [351, 0]
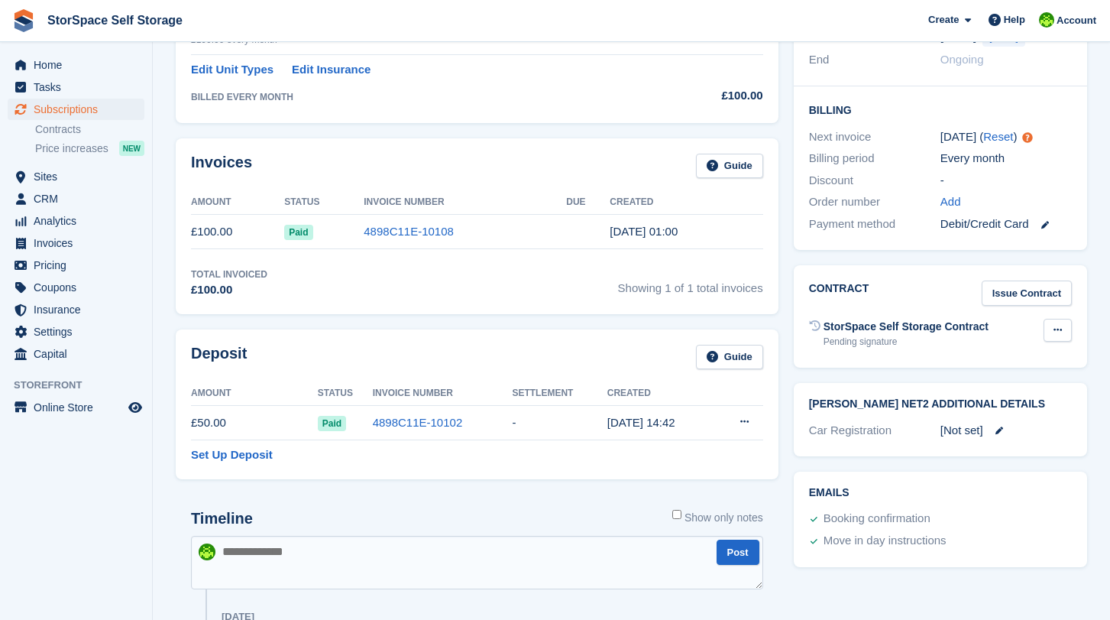
click at [1048, 319] on button at bounding box center [1058, 330] width 28 height 23
drag, startPoint x: 958, startPoint y: 243, endPoint x: 959, endPoint y: 212, distance: 31.4
click at [961, 219] on div "Tasks 0 Add No tasks related to Subscription #104152 Booking Customer [PERSON_N…" at bounding box center [940, 367] width 309 height 1225
click at [1000, 318] on div "Contract Issue Contract StorSpace Self Storage Contract Pending signature Void …" at bounding box center [940, 316] width 293 height 102
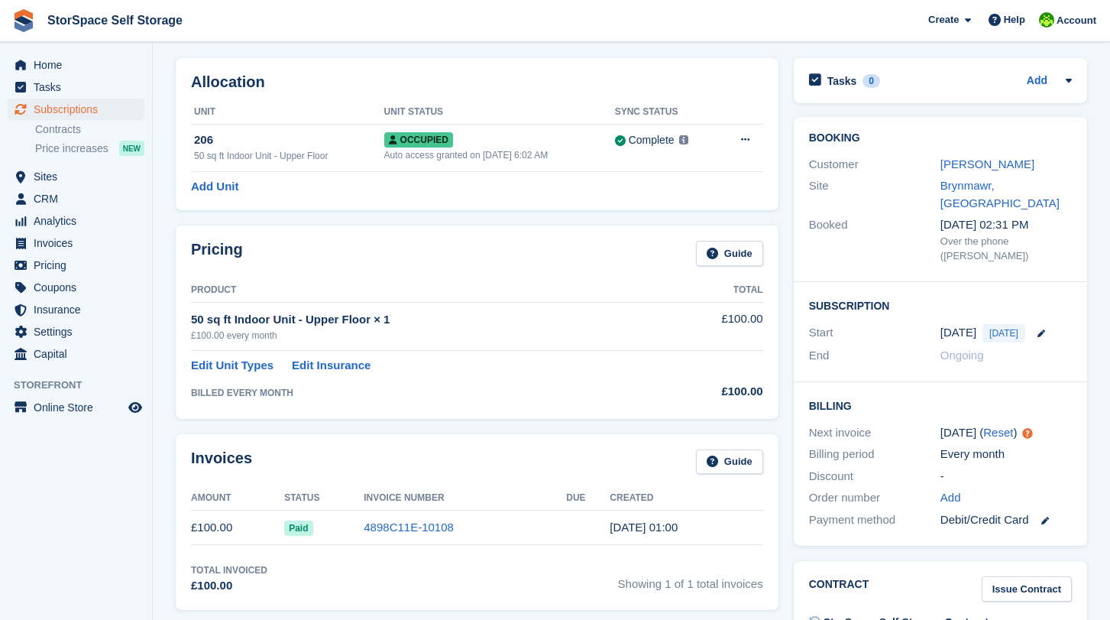
scroll to position [0, 0]
